Goal: Find specific page/section: Find specific page/section

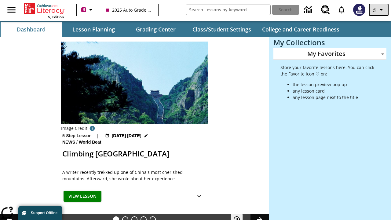
click at [379, 10] on icon "Profile/Settings" at bounding box center [380, 9] width 7 height 7
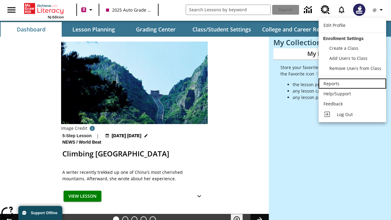
click at [352, 83] on div "Reports" at bounding box center [352, 83] width 58 height 6
